Goal: Register for event/course

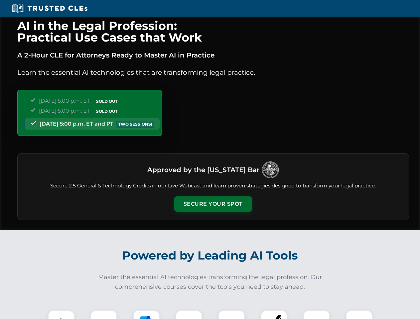
click at [213, 204] on button "Secure Your Spot" at bounding box center [213, 204] width 78 height 15
click at [61, 315] on img at bounding box center [61, 323] width 19 height 19
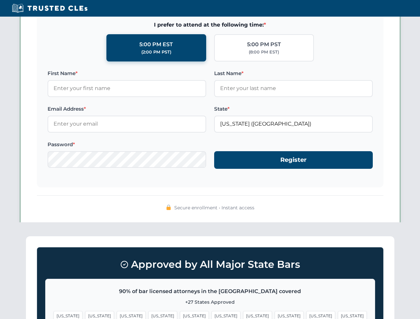
click at [243, 315] on span "[US_STATE]" at bounding box center [257, 316] width 29 height 10
click at [306, 315] on span "[US_STATE]" at bounding box center [320, 316] width 29 height 10
